Goal: Ask a question

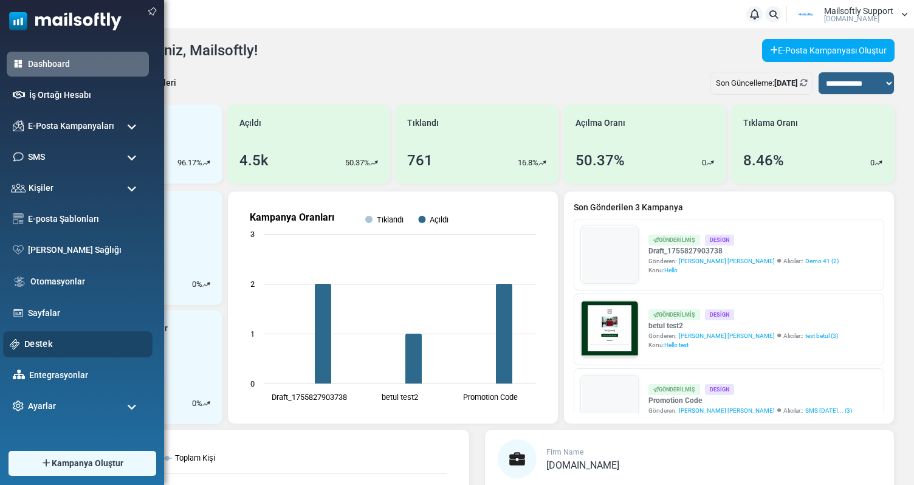
click at [46, 351] on div "Destek" at bounding box center [77, 344] width 149 height 26
click at [45, 345] on link "Destek" at bounding box center [85, 343] width 122 height 13
